Goal: Task Accomplishment & Management: Use online tool/utility

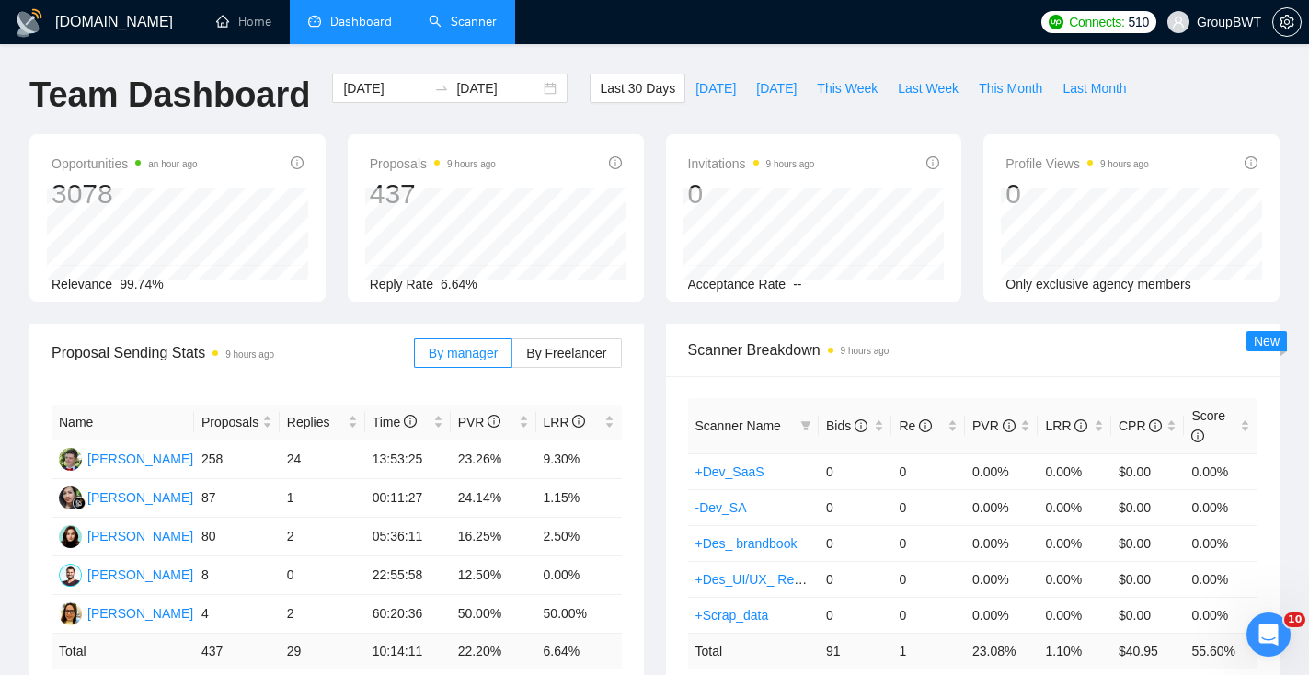
scroll to position [0, 75]
click at [463, 25] on link "Scanner" at bounding box center [463, 22] width 68 height 16
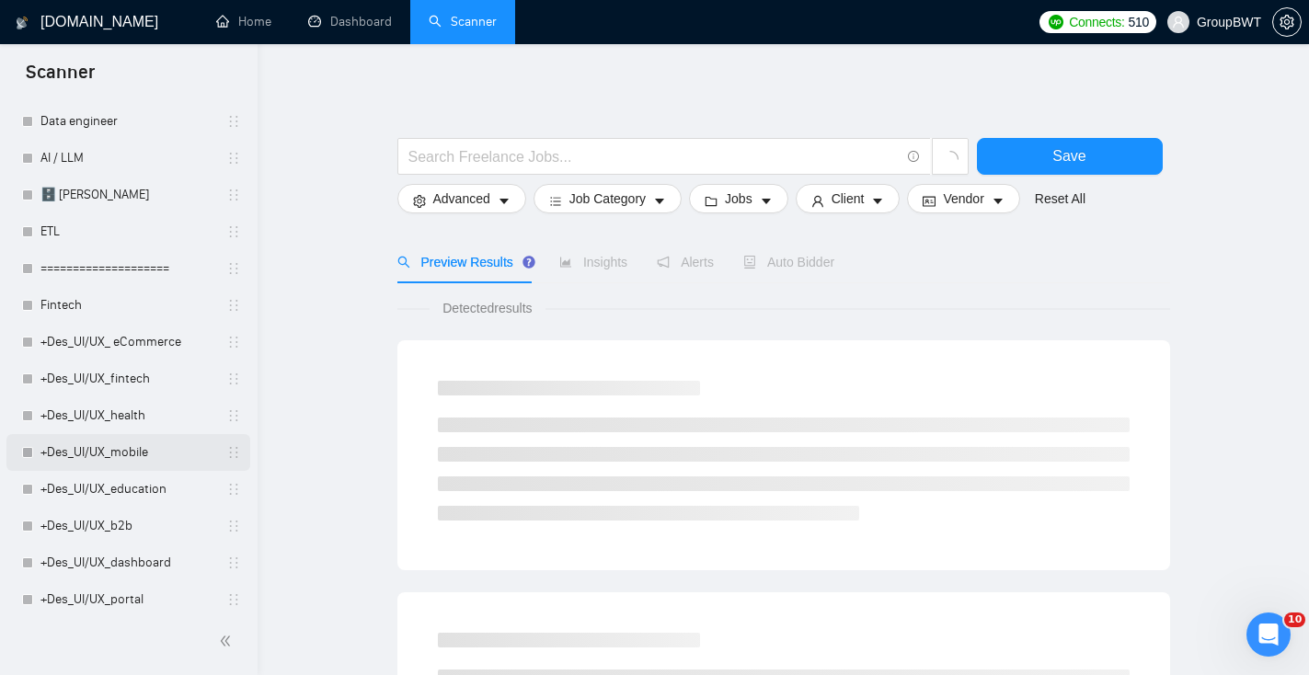
scroll to position [540, 0]
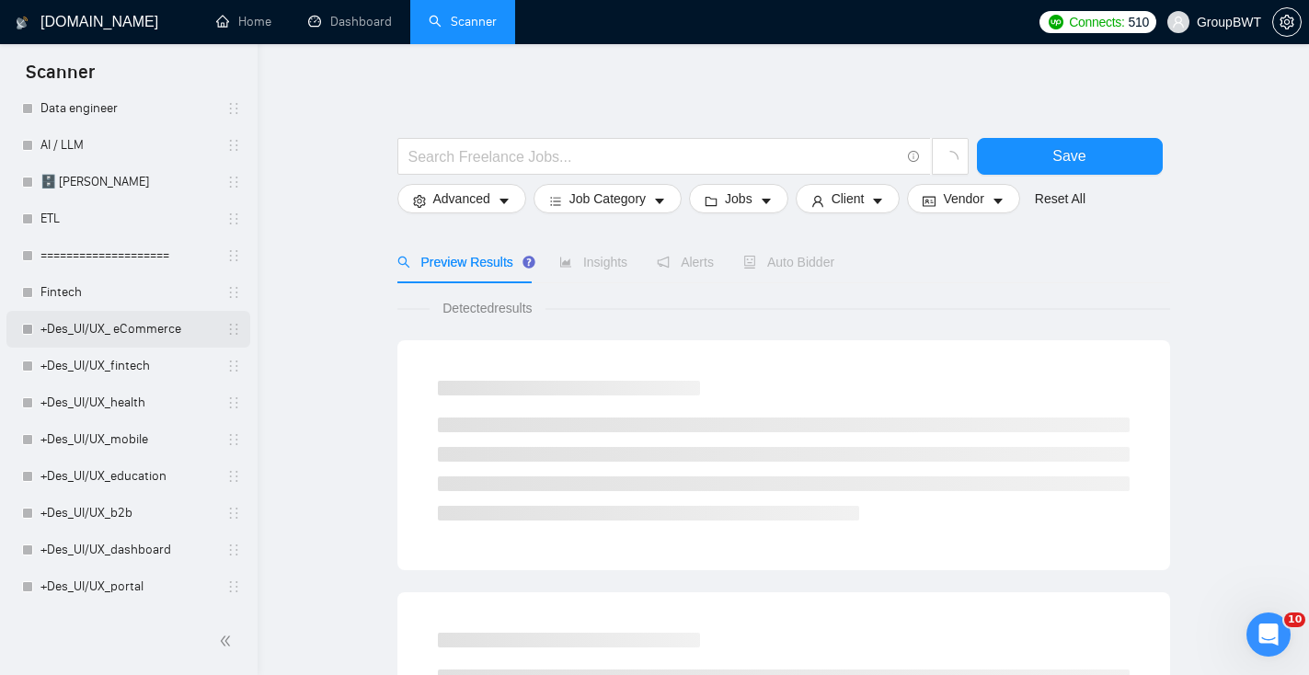
click at [120, 335] on link "+Des_UI/UX_ eCommerce" at bounding box center [127, 329] width 175 height 37
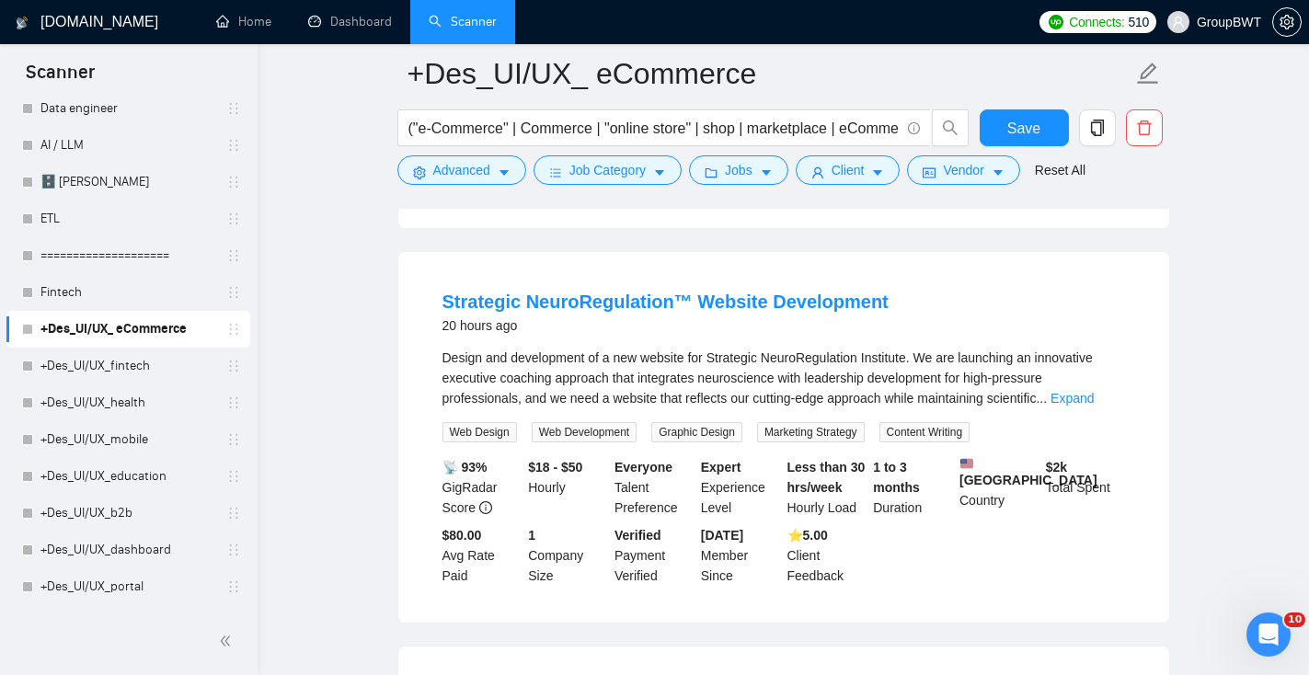
scroll to position [530, 0]
click at [1081, 400] on div "Design and development of a new website for Strategic NeuroRegulation Institute…" at bounding box center [783, 376] width 682 height 61
click at [1085, 404] on link "Expand" at bounding box center [1071, 396] width 43 height 15
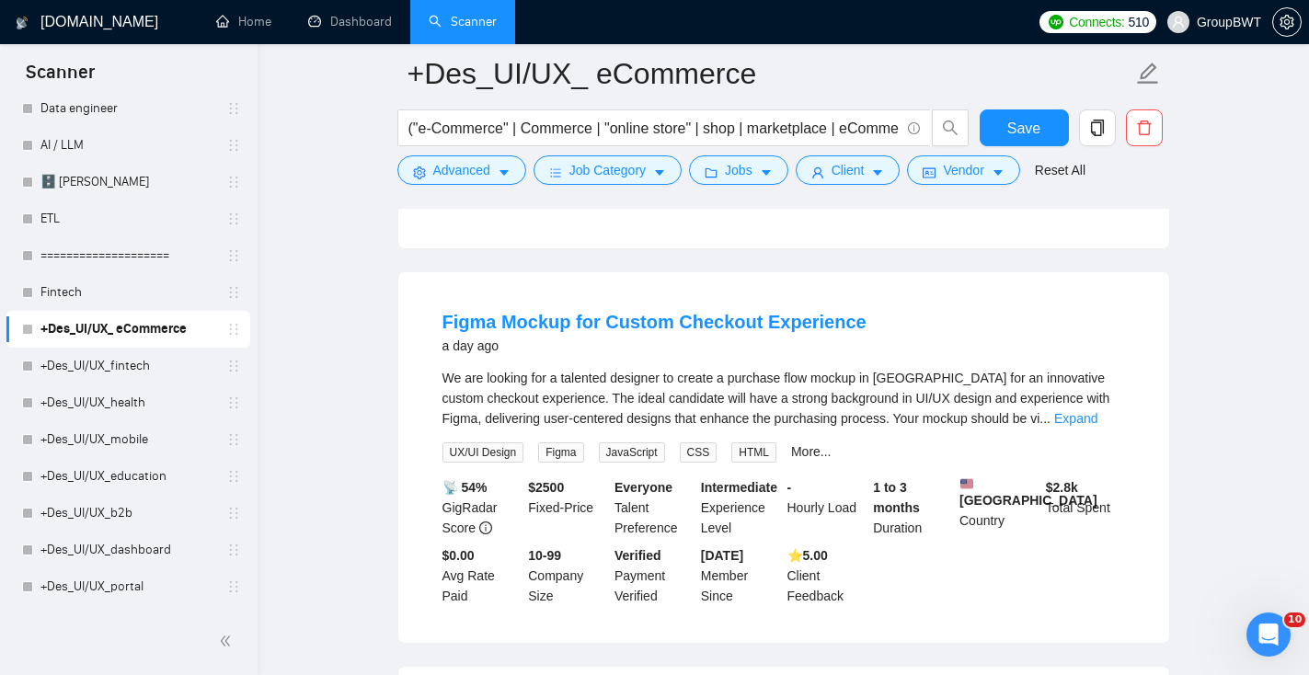
scroll to position [1171, 0]
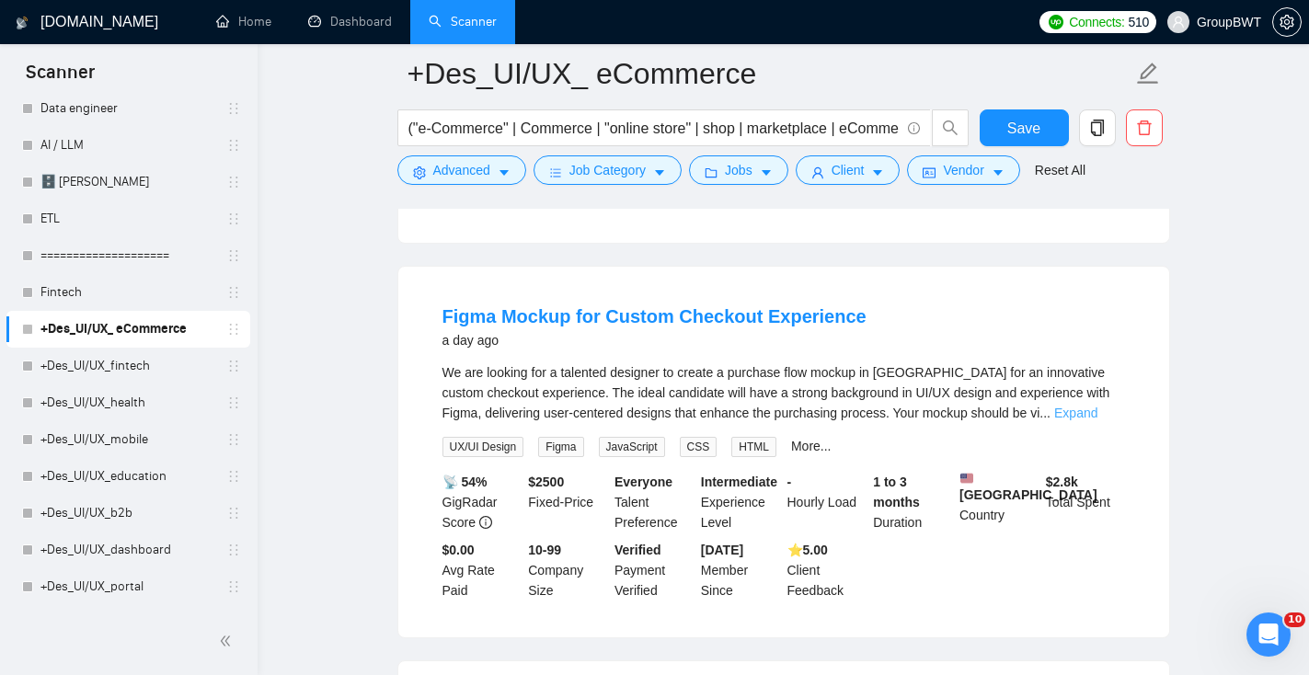
click at [1097, 420] on link "Expand" at bounding box center [1075, 413] width 43 height 15
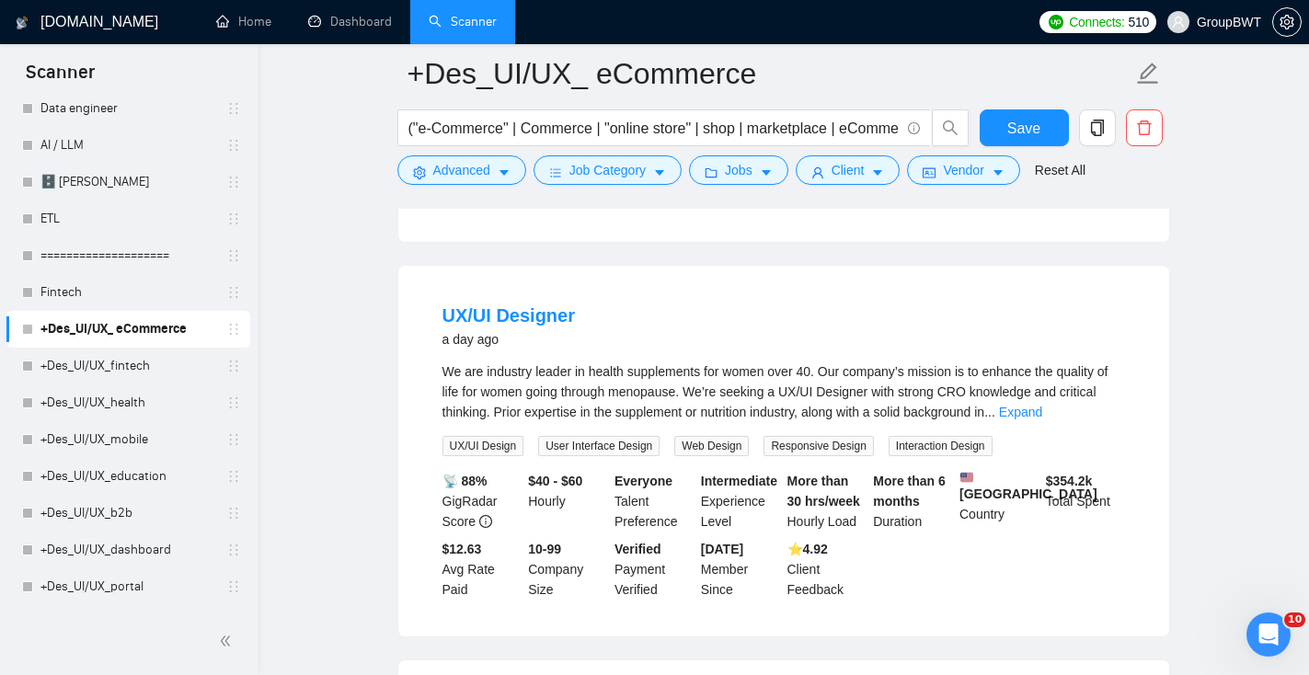
scroll to position [1611, 0]
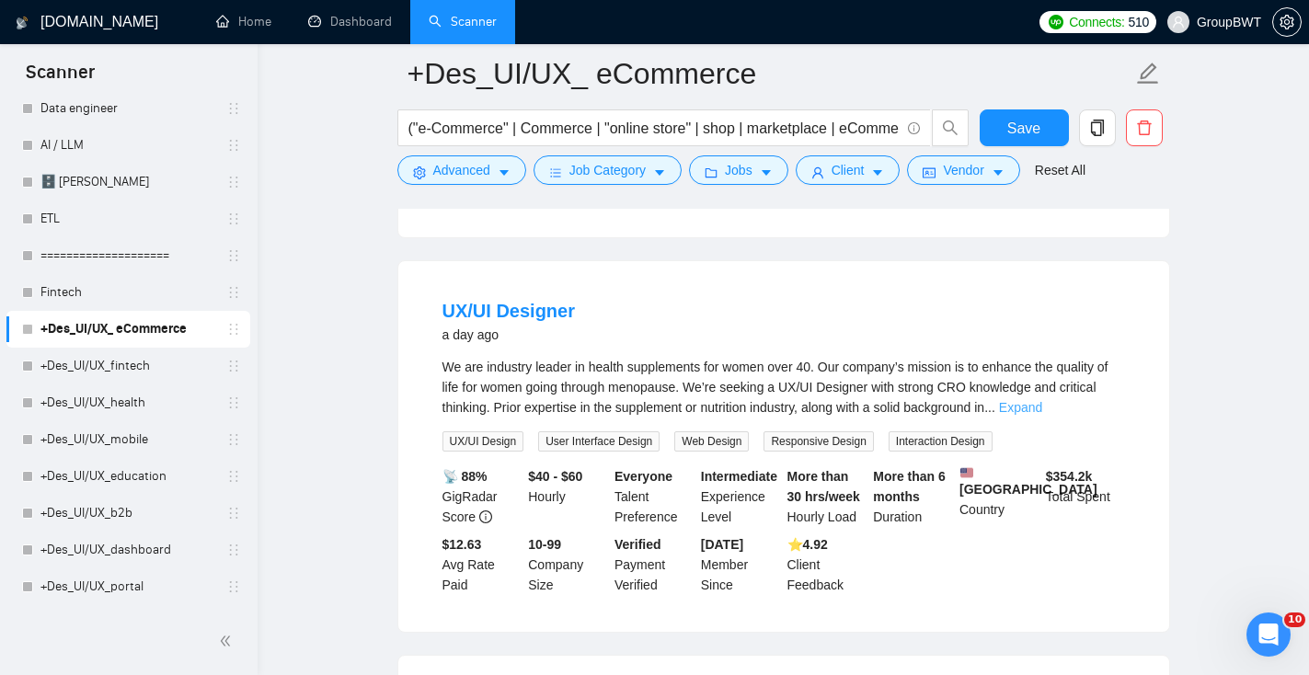
click at [1042, 415] on link "Expand" at bounding box center [1020, 407] width 43 height 15
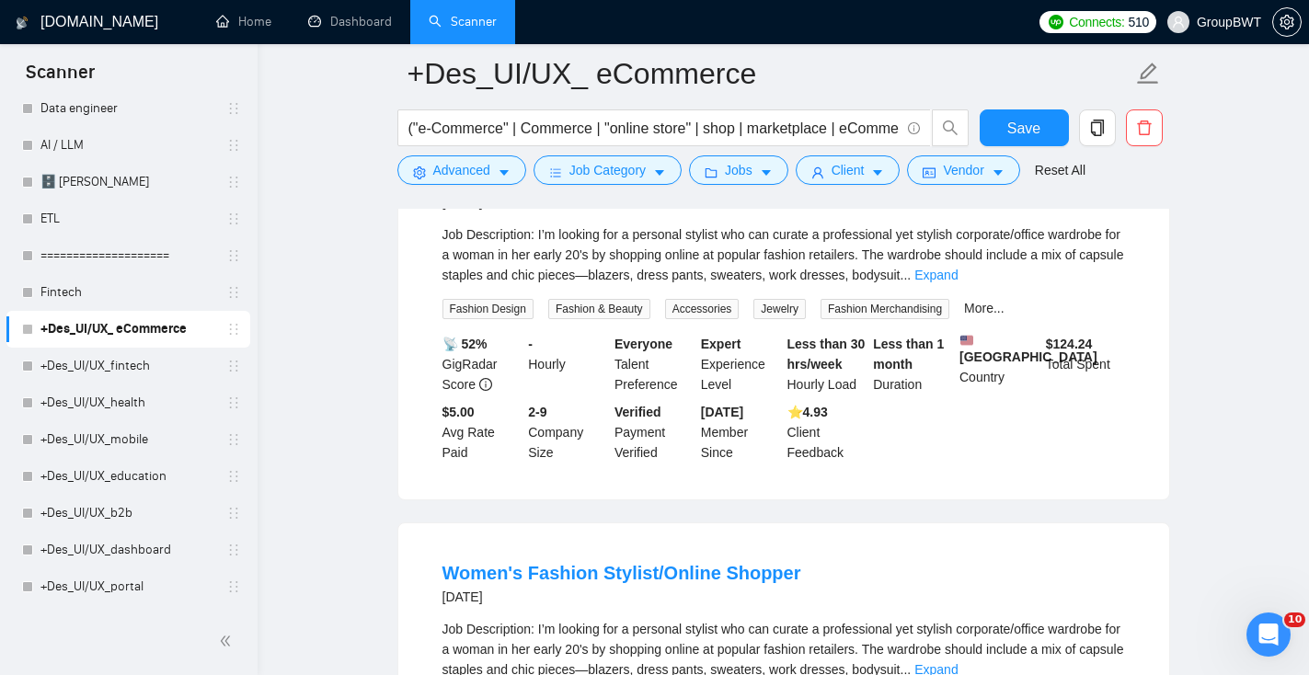
scroll to position [3048, 0]
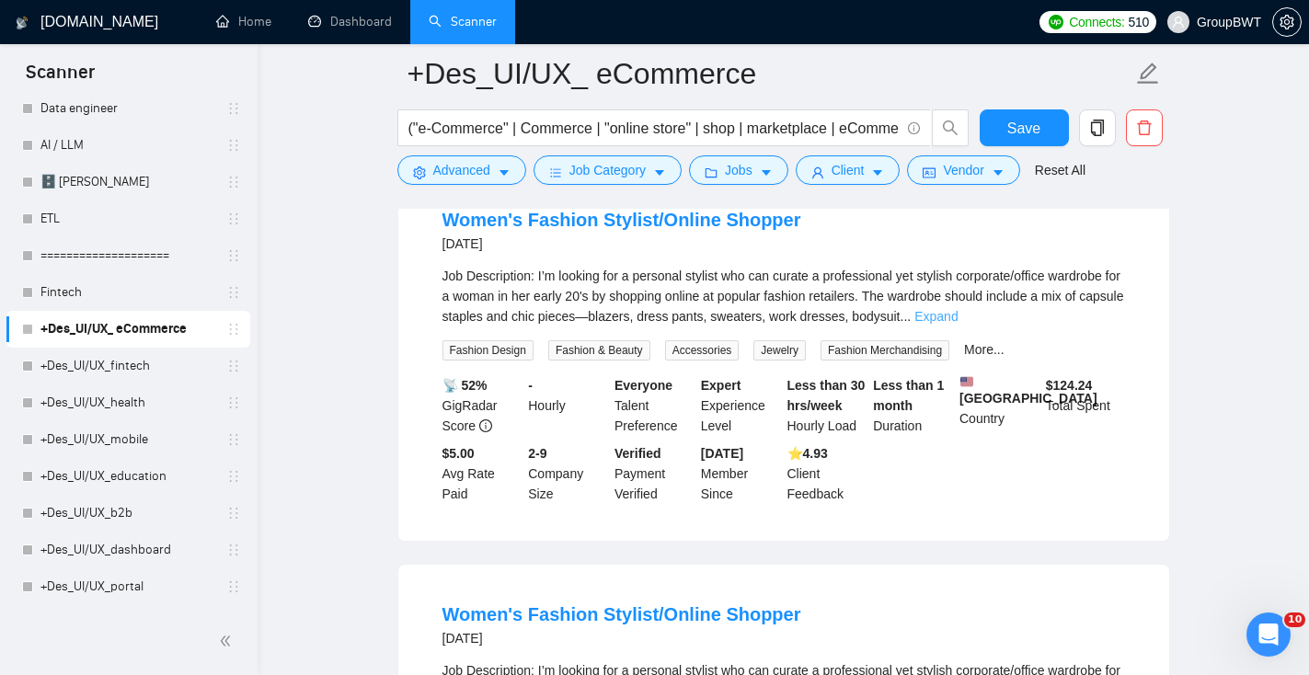
click at [957, 324] on link "Expand" at bounding box center [935, 316] width 43 height 15
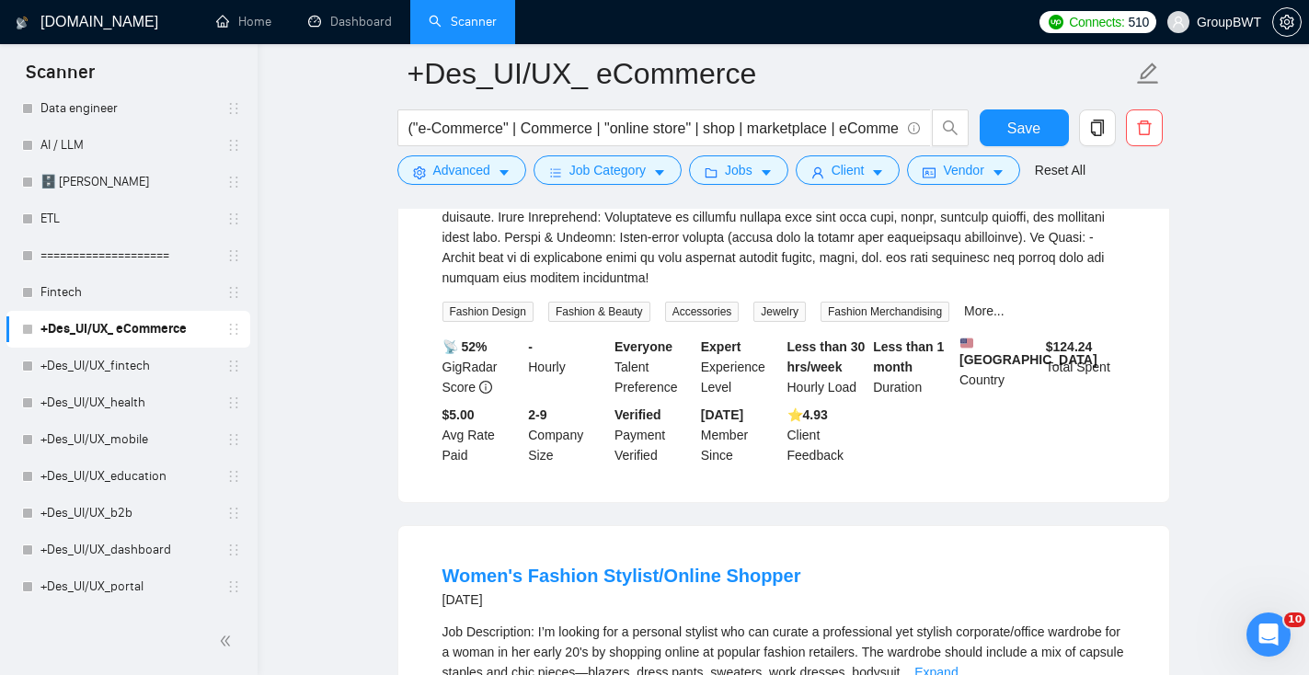
scroll to position [3396, 0]
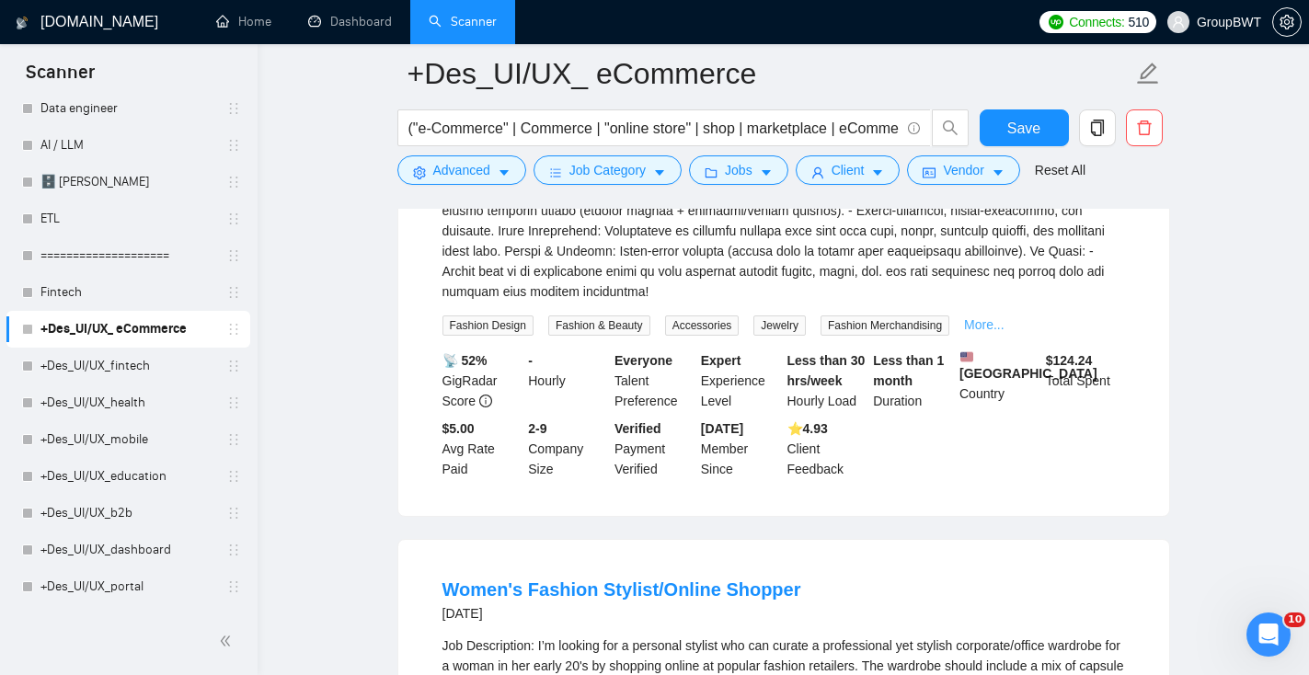
click at [999, 332] on link "More..." at bounding box center [984, 324] width 40 height 15
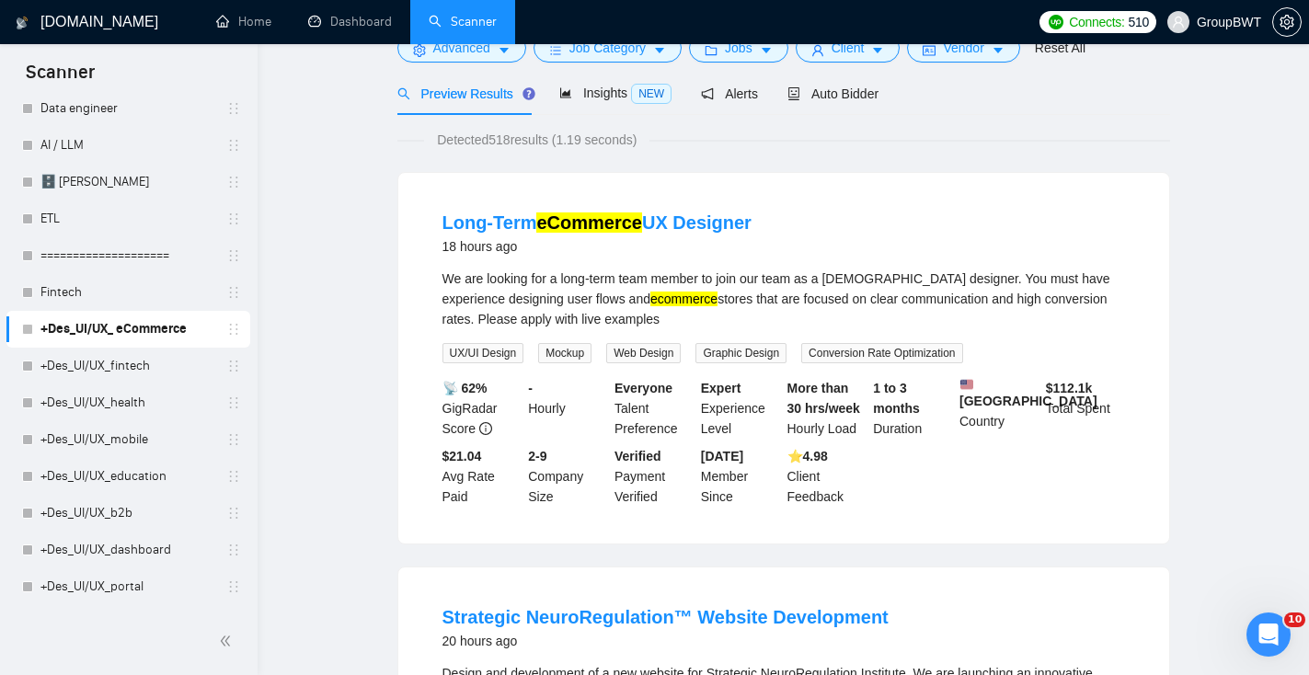
scroll to position [0, 0]
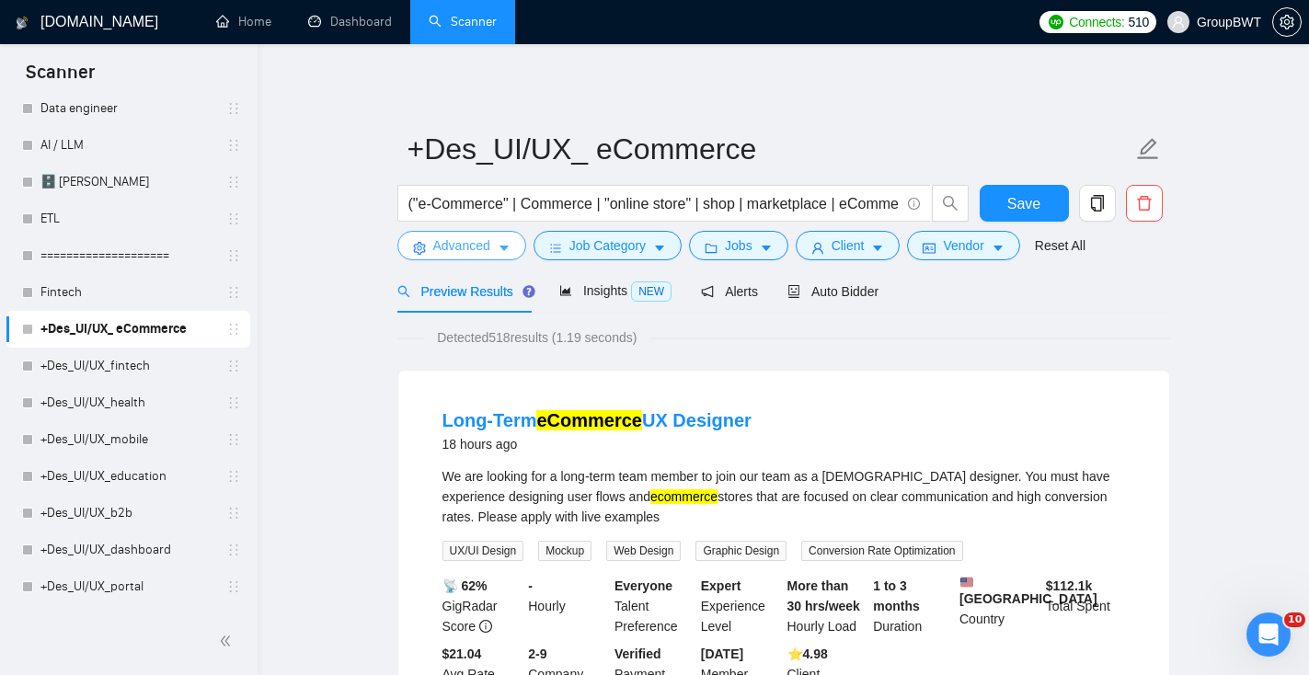
click at [489, 253] on span "Advanced" at bounding box center [461, 245] width 57 height 20
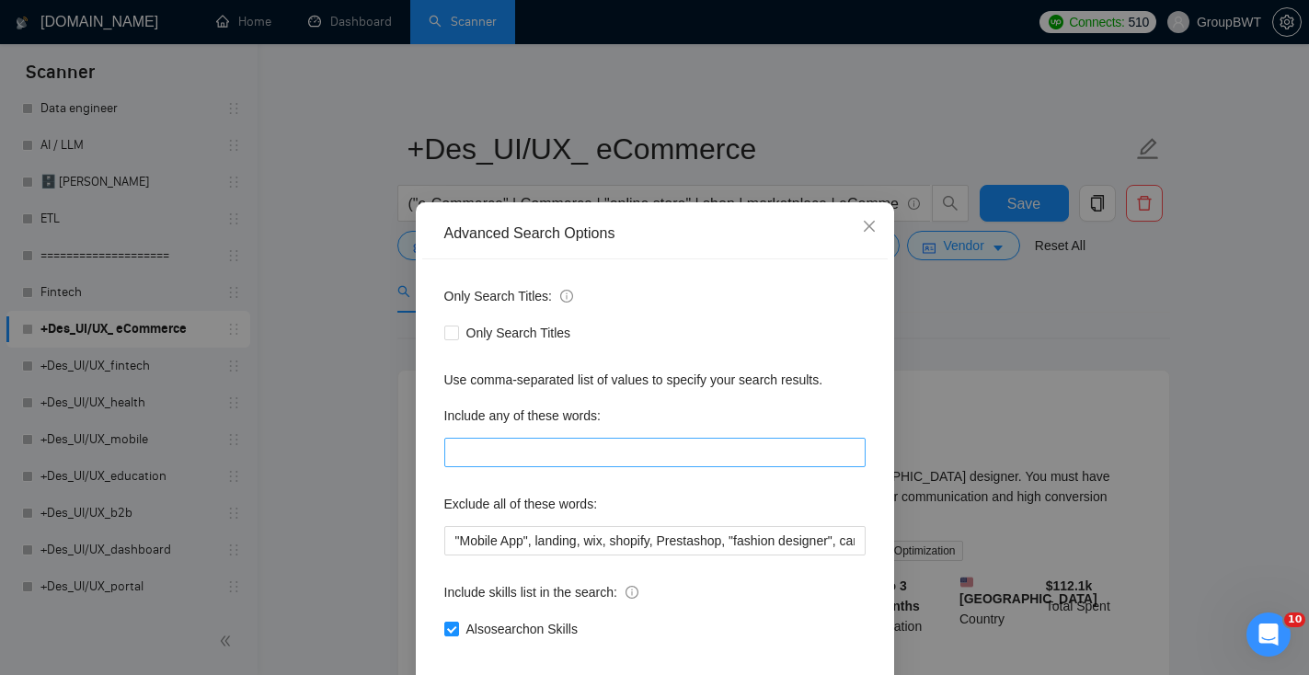
scroll to position [90, 0]
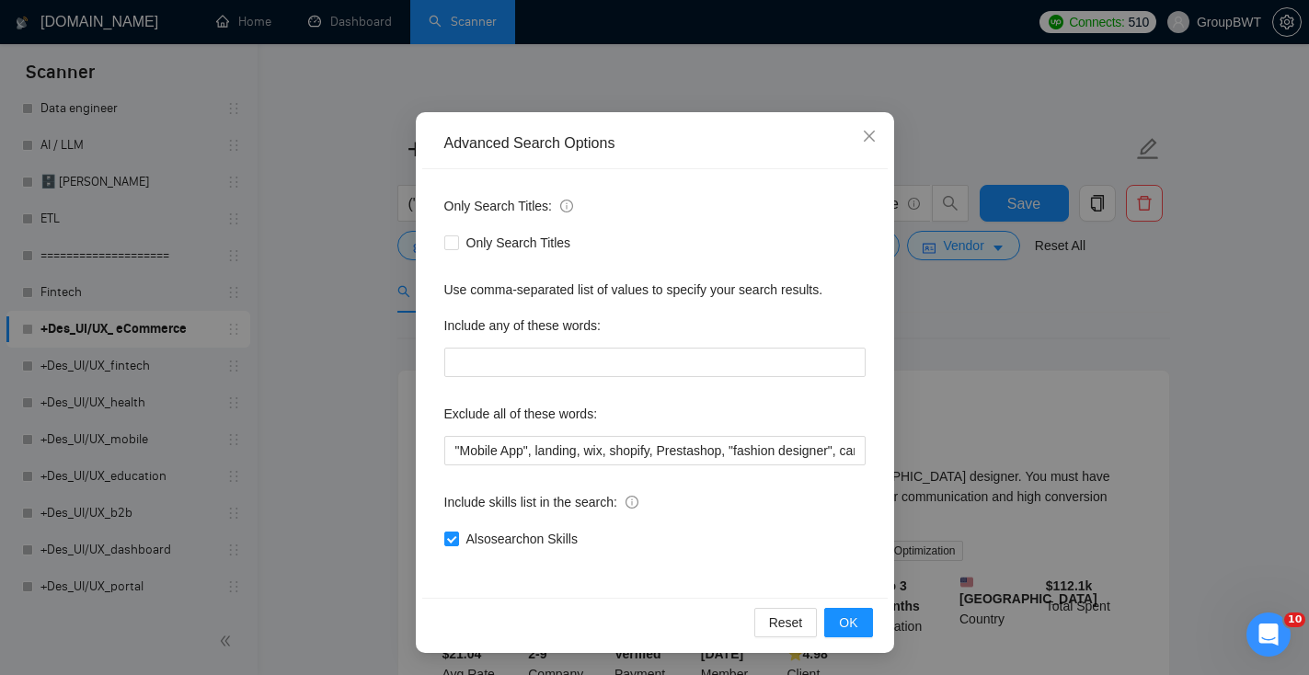
click at [971, 370] on div "Advanced Search Options Only Search Titles: Only Search Titles Use comma-separa…" at bounding box center [654, 337] width 1309 height 675
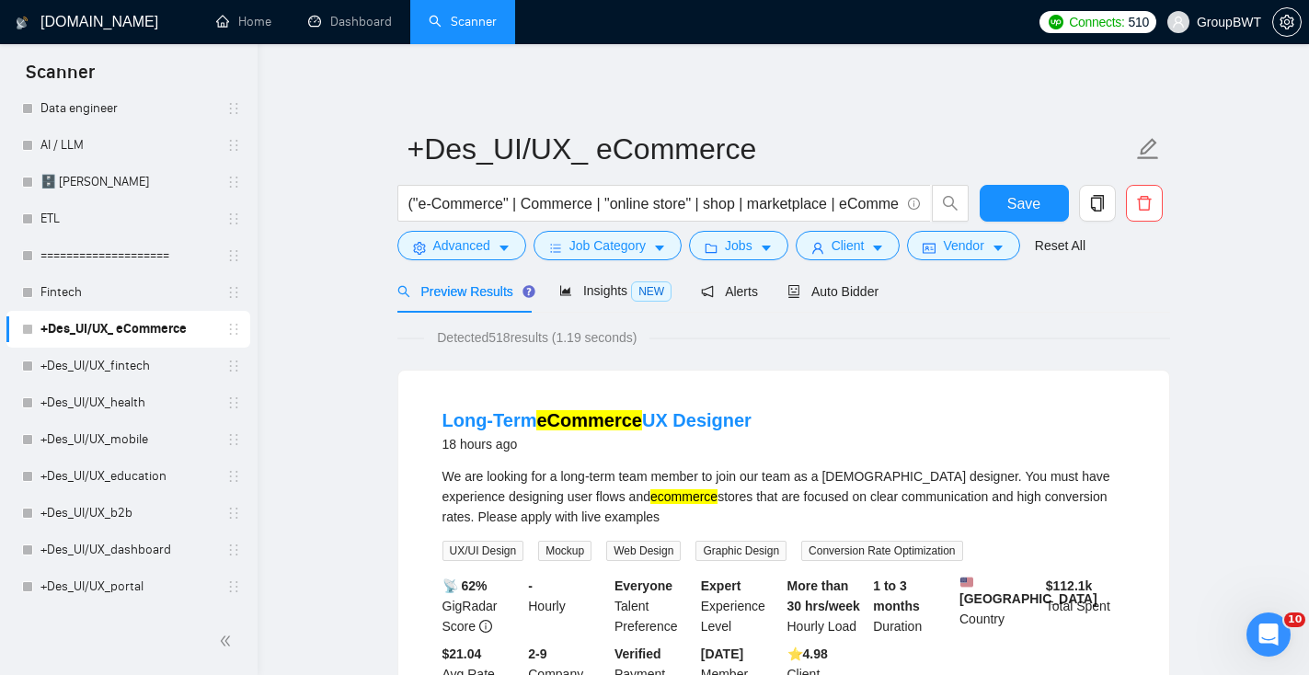
scroll to position [0, 0]
click at [1100, 202] on icon "copy" at bounding box center [1096, 203] width 13 height 17
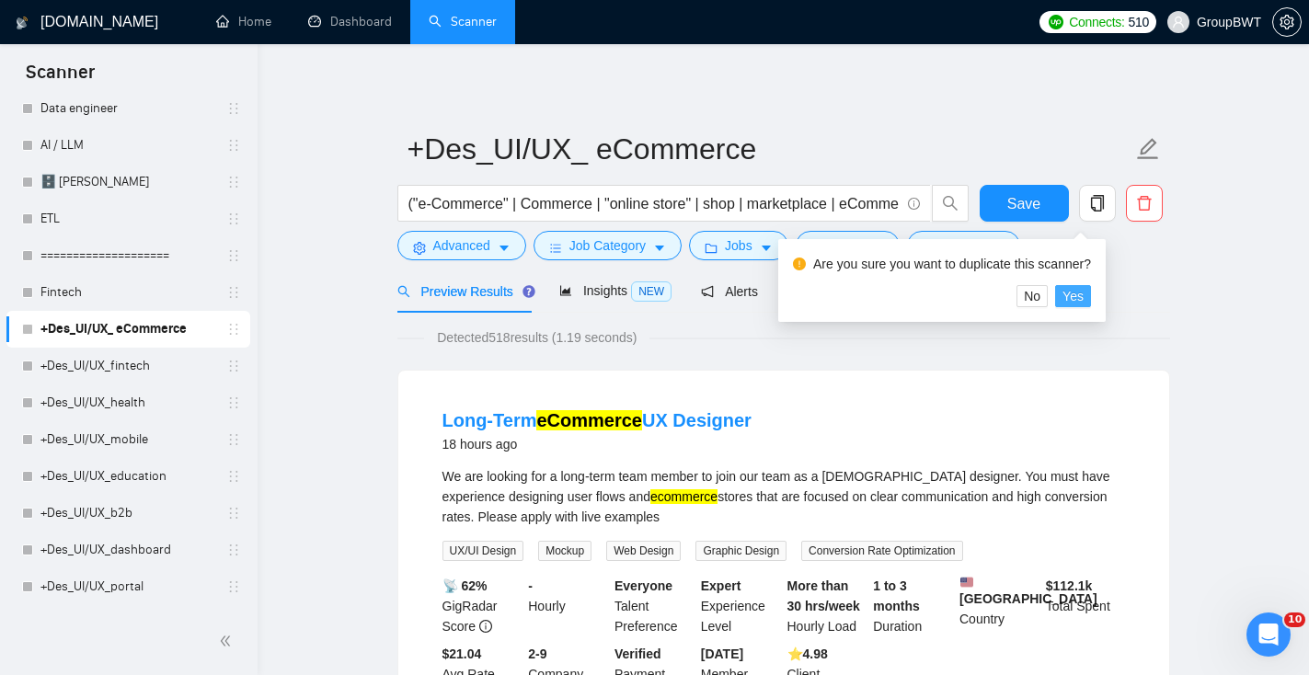
click at [1091, 296] on button "Yes" at bounding box center [1073, 296] width 36 height 22
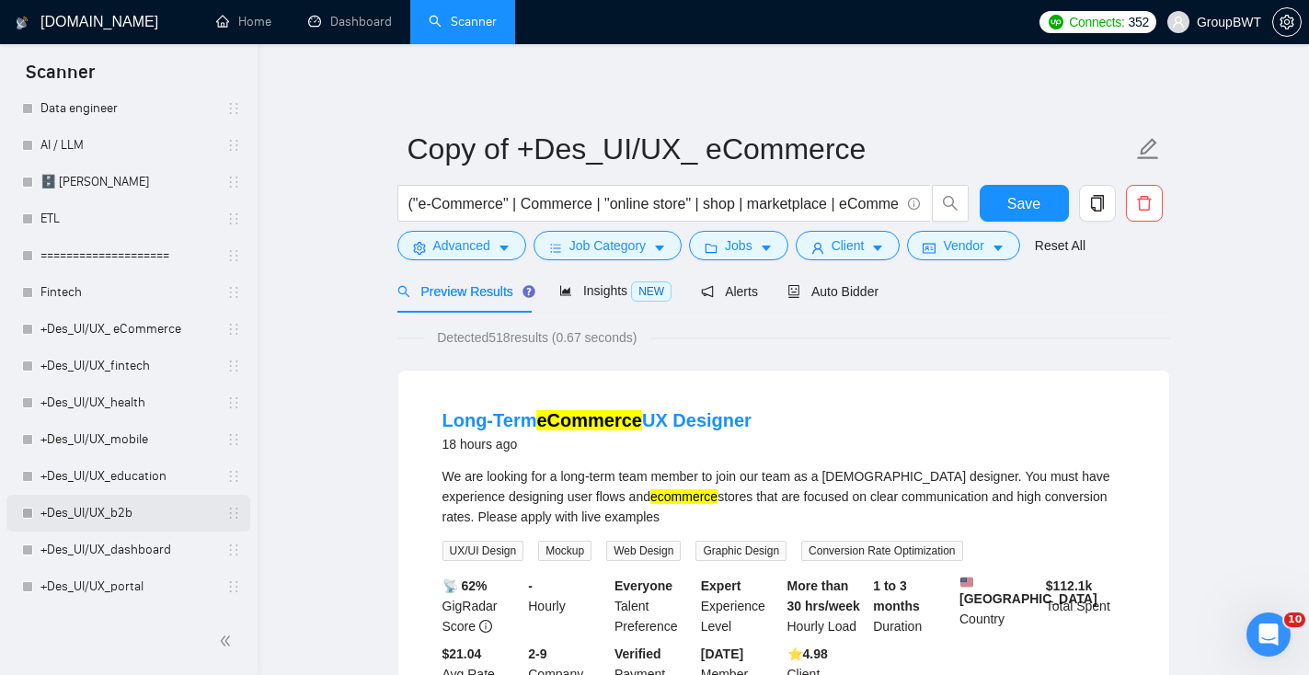
click at [127, 523] on link "+Des_UI/UX_b2b" at bounding box center [127, 513] width 175 height 37
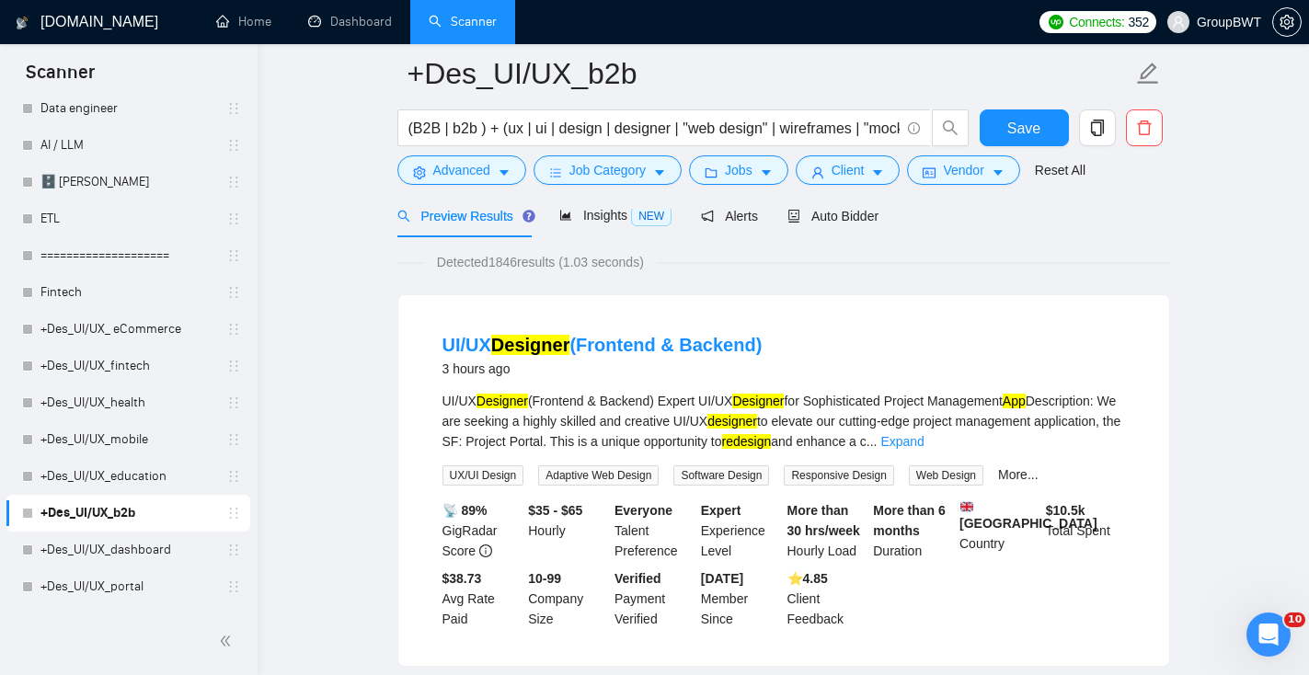
scroll to position [95, 0]
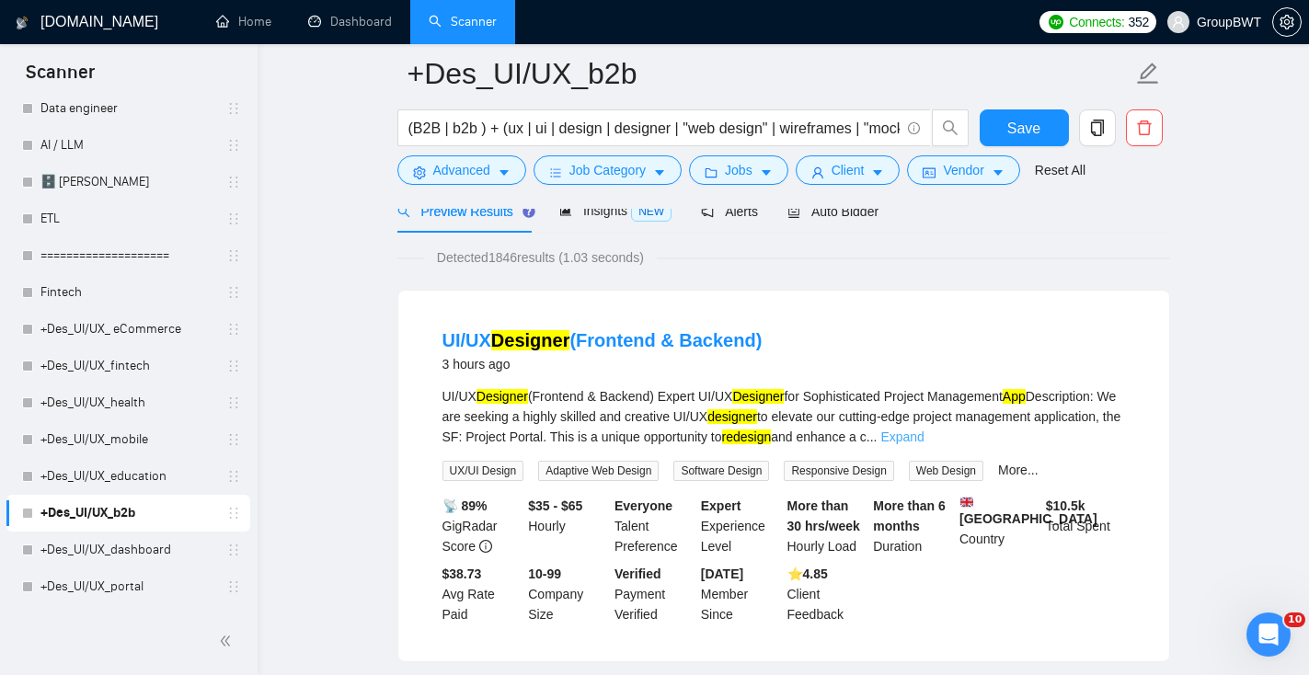
click at [923, 429] on link "Expand" at bounding box center [901, 436] width 43 height 15
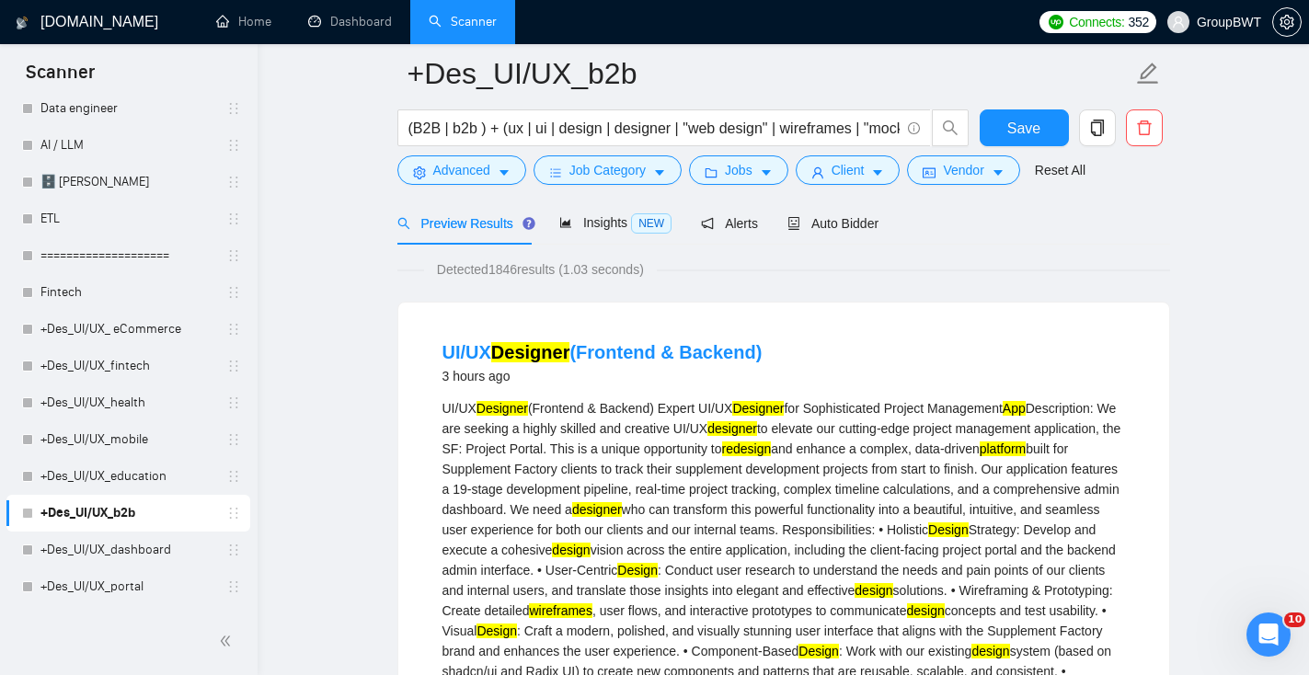
scroll to position [0, 0]
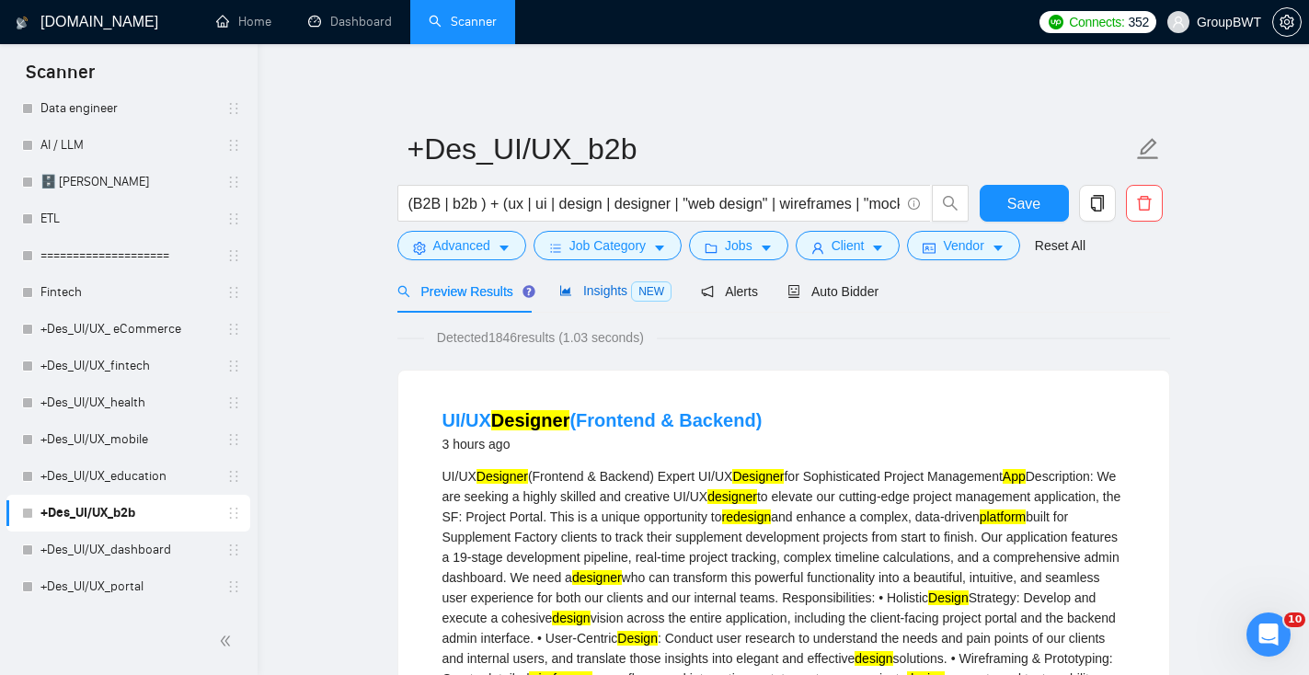
click at [626, 299] on div "Insights NEW" at bounding box center [615, 290] width 112 height 21
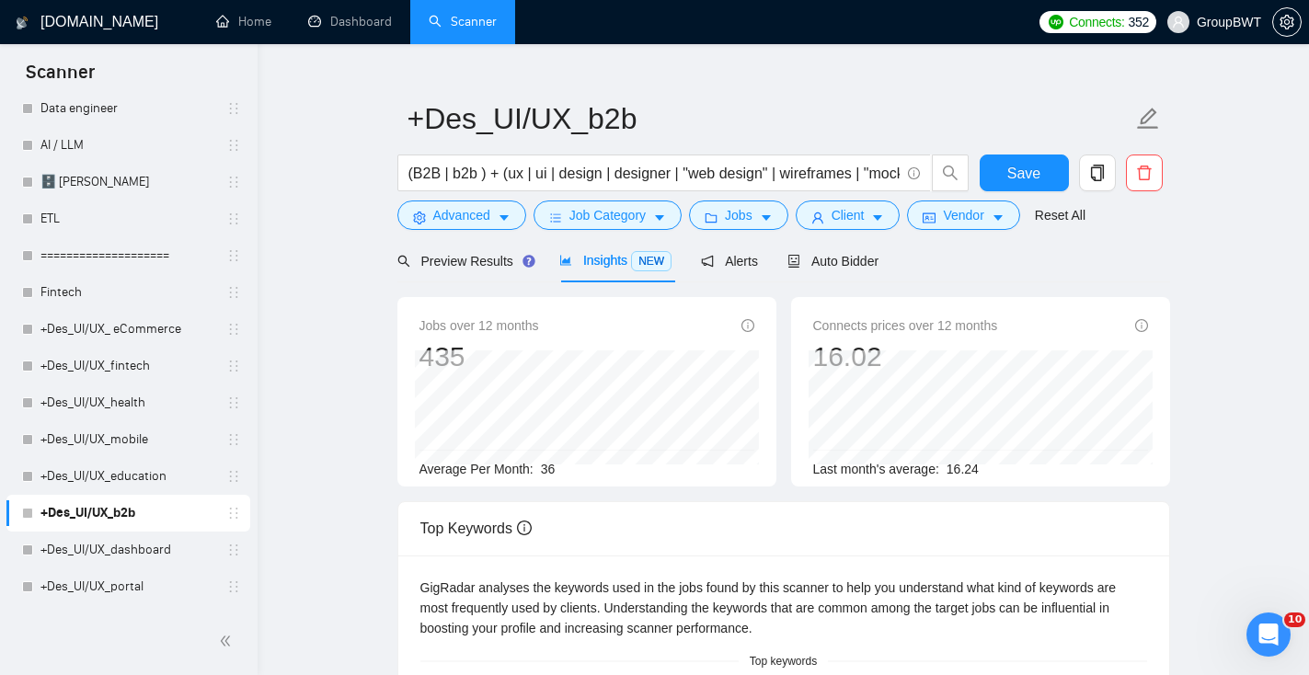
scroll to position [65, 0]
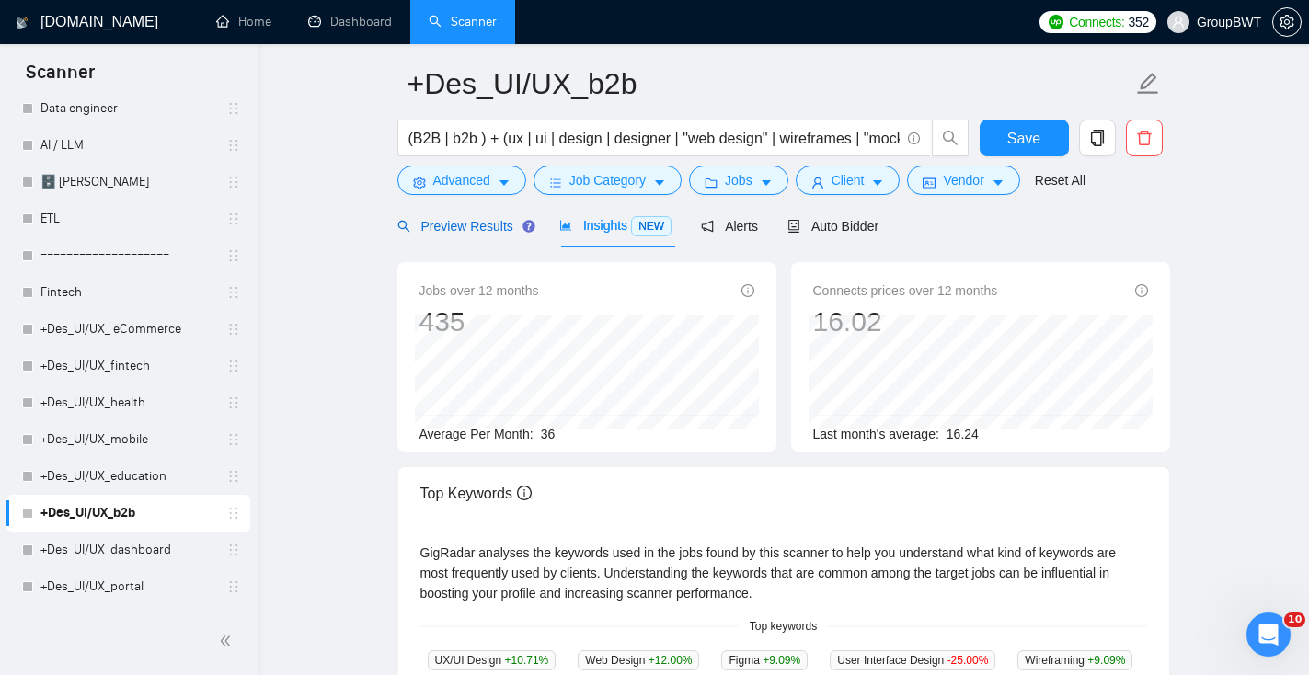
click at [483, 222] on span "Preview Results" at bounding box center [463, 226] width 132 height 15
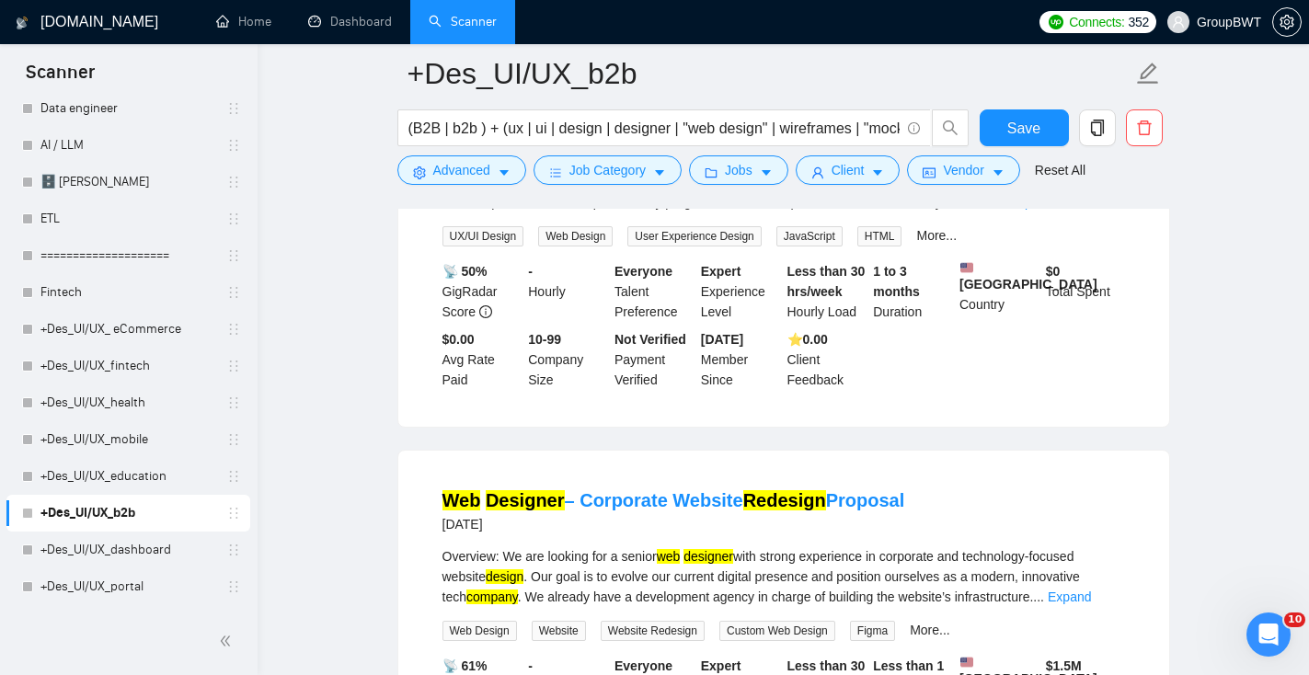
scroll to position [3581, 0]
